Goal: Information Seeking & Learning: Find specific fact

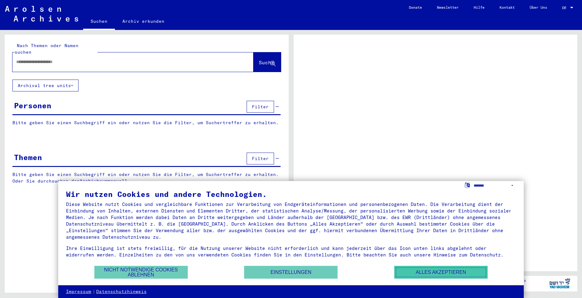
click at [419, 274] on button "Alles akzeptieren" at bounding box center [440, 271] width 93 height 13
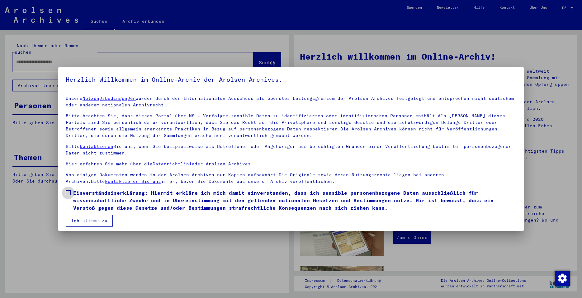
click at [67, 193] on span at bounding box center [68, 192] width 5 height 5
click at [78, 218] on button "Ich stimme zu" at bounding box center [89, 220] width 47 height 12
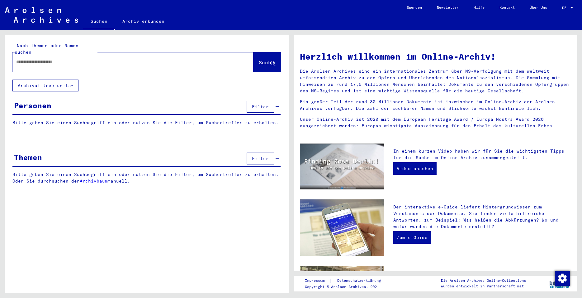
click at [17, 59] on input "text" at bounding box center [125, 62] width 219 height 7
click at [28, 59] on input "**********" at bounding box center [125, 62] width 219 height 7
type input "**********"
click at [264, 59] on span "Suche" at bounding box center [267, 62] width 16 height 6
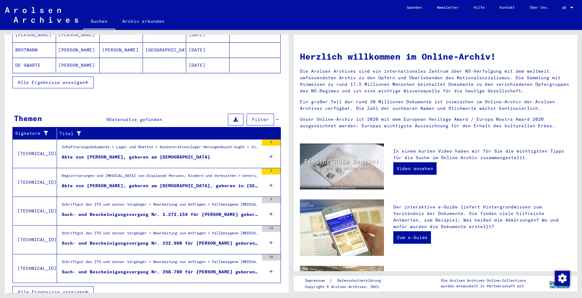
scroll to position [138, 0]
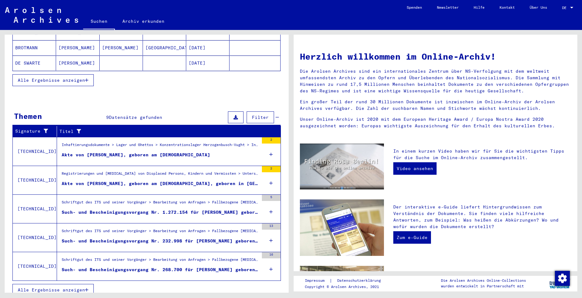
click at [45, 287] on span "Alle Ergebnisse anzeigen" at bounding box center [51, 290] width 67 height 6
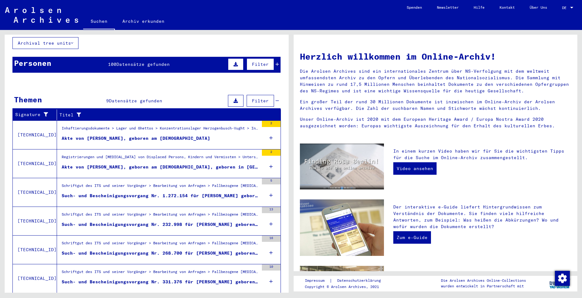
scroll to position [37, 0]
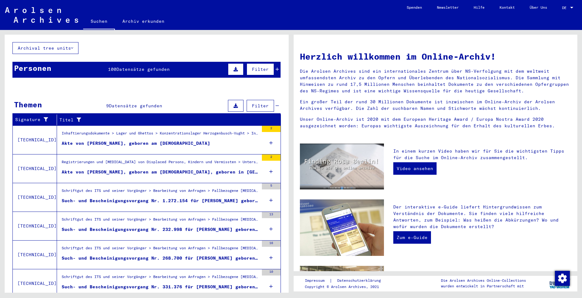
click at [145, 140] on div "Akte von [PERSON_NAME], geboren am [DEMOGRAPHIC_DATA]" at bounding box center [136, 143] width 149 height 7
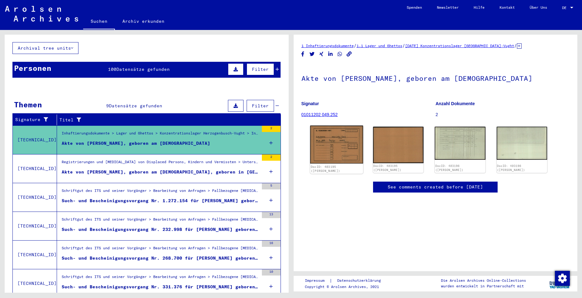
click at [334, 153] on img at bounding box center [336, 145] width 53 height 38
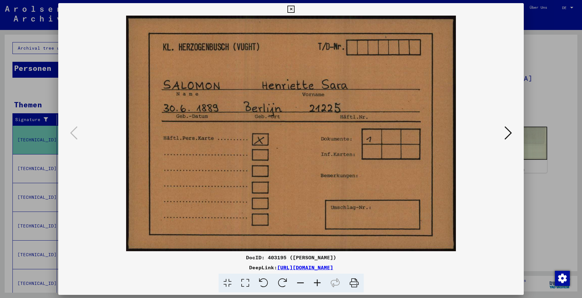
click at [506, 134] on icon at bounding box center [508, 132] width 7 height 15
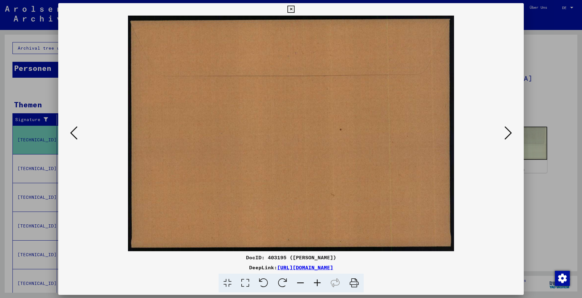
click at [506, 134] on icon at bounding box center [508, 132] width 7 height 15
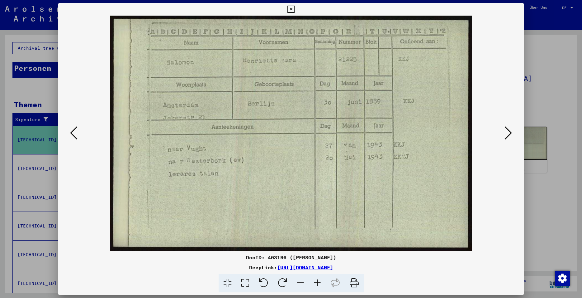
click at [507, 133] on icon at bounding box center [508, 132] width 7 height 15
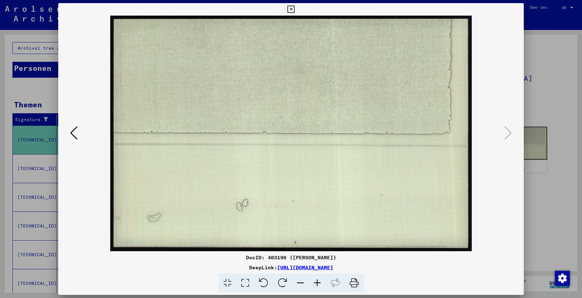
click at [295, 10] on icon at bounding box center [291, 9] width 7 height 7
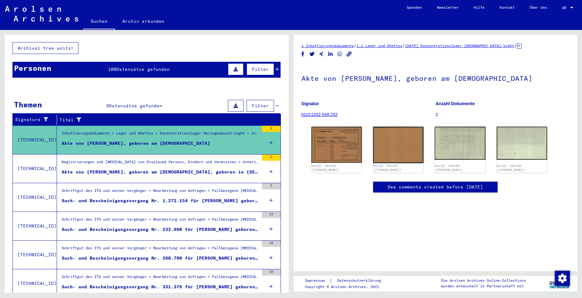
click at [269, 191] on icon at bounding box center [270, 200] width 3 height 22
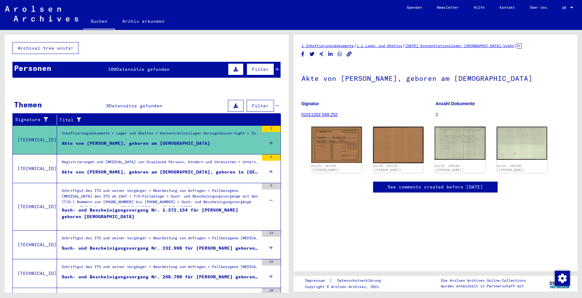
click at [169, 245] on div "Such- und Bescheinigungsvorgang Nr. 232.998 für [PERSON_NAME] geboren [DEMOGRAP…" at bounding box center [160, 248] width 197 height 7
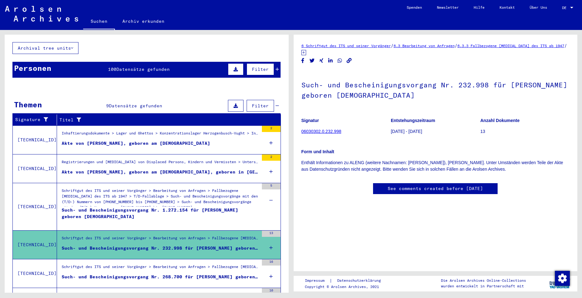
scroll to position [101, 0]
